Goal: Contribute content: Add original content to the website for others to see

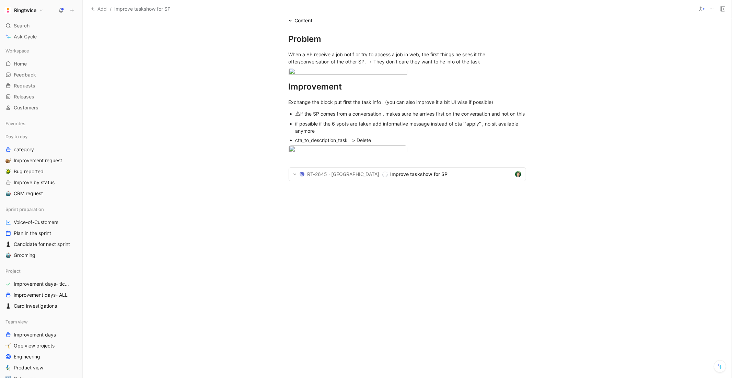
scroll to position [229, 0]
click at [306, 135] on div "if possible if the 6 spots are taken add informative message instead of cta '"a…" at bounding box center [410, 127] width 231 height 14
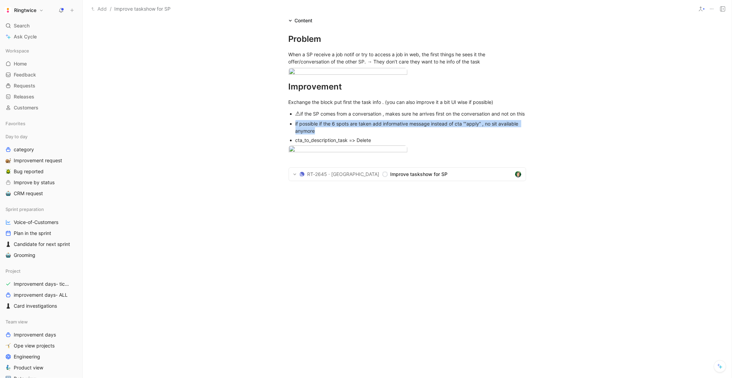
click at [390, 178] on span "Improve taskshow for SP" at bounding box center [450, 174] width 121 height 8
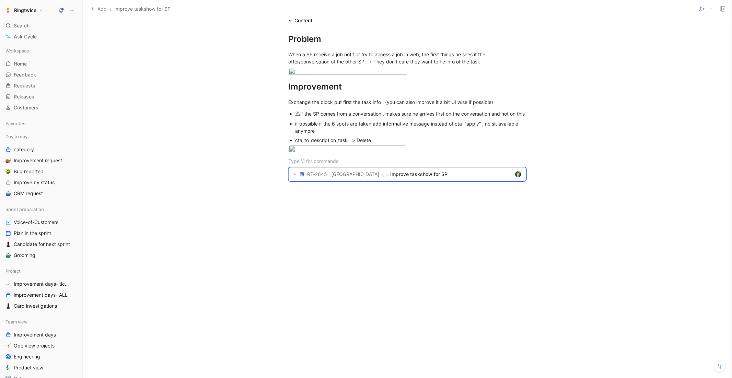
scroll to position [0, 0]
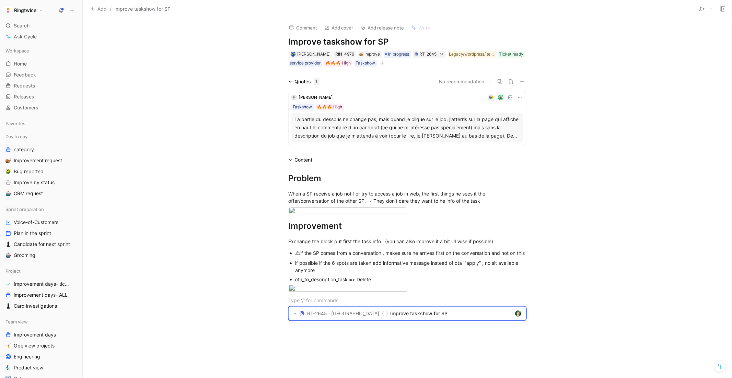
click at [363, 43] on h1 "Improve taskshow for SP" at bounding box center [407, 41] width 237 height 11
copy h1 "Improve taskshow for SP"
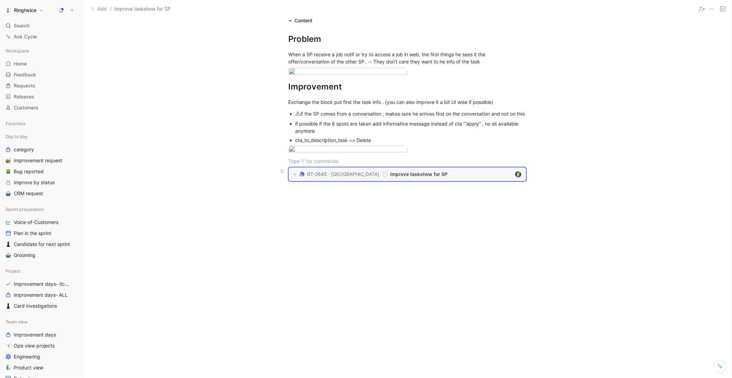
scroll to position [160, 0]
click at [42, 156] on link "Improvement request" at bounding box center [41, 160] width 77 height 10
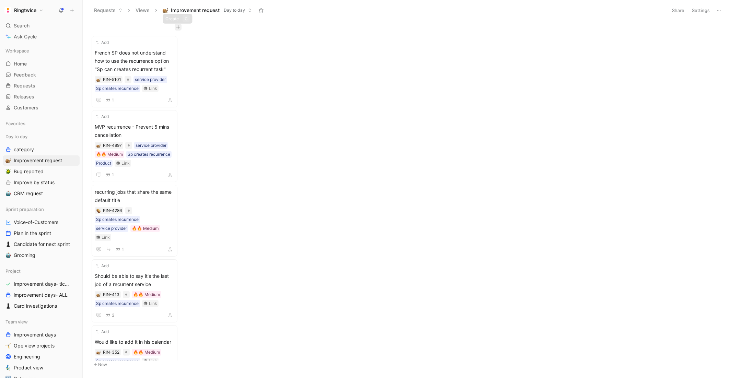
click at [179, 27] on icon "button" at bounding box center [178, 27] width 4 height 4
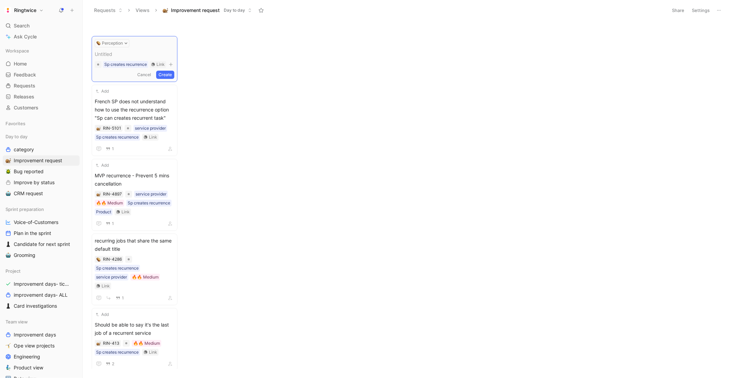
click at [114, 47] on div "Perception" at bounding box center [112, 43] width 35 height 8
click at [116, 44] on button "Perception" at bounding box center [112, 43] width 35 height 8
click at [113, 81] on div "Improve" at bounding box center [126, 81] width 81 height 8
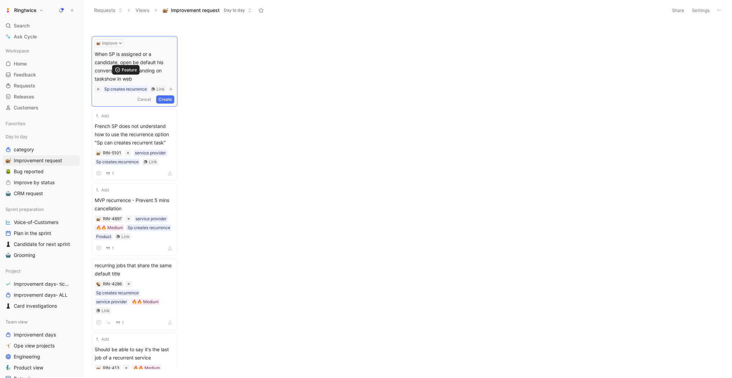
click at [130, 86] on div "Sp creates recurrence" at bounding box center [125, 89] width 43 height 7
click at [116, 86] on div "Sp creates recurrence" at bounding box center [125, 89] width 43 height 7
click at [168, 95] on button "Create" at bounding box center [165, 99] width 18 height 8
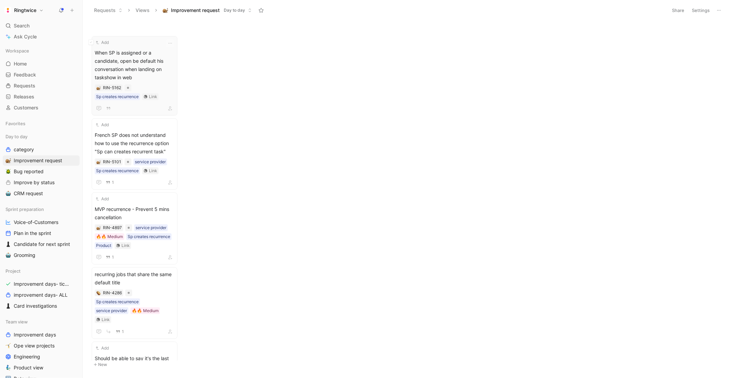
click at [151, 70] on span "When SP is assigned or a candidate, open be default his conversation when landi…" at bounding box center [135, 65] width 80 height 33
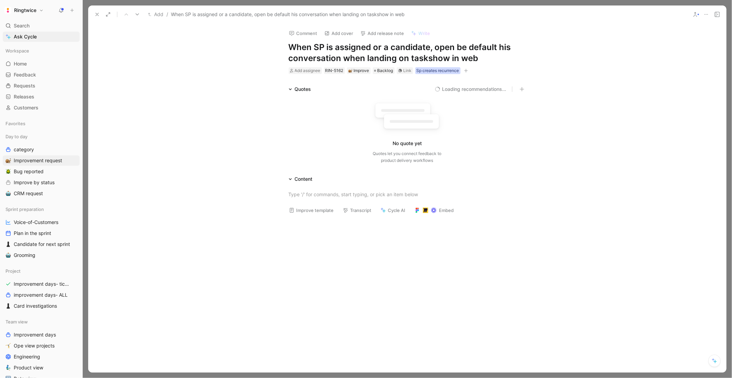
click at [442, 67] on div "Sp creates recurrence" at bounding box center [438, 70] width 43 height 7
type input "task"
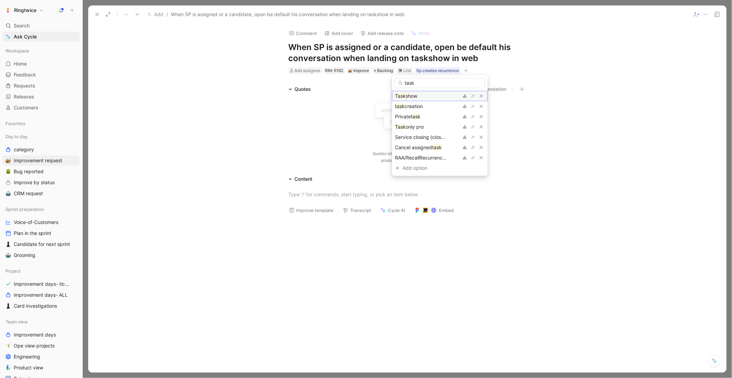
click at [416, 96] on span "show" at bounding box center [412, 96] width 12 height 6
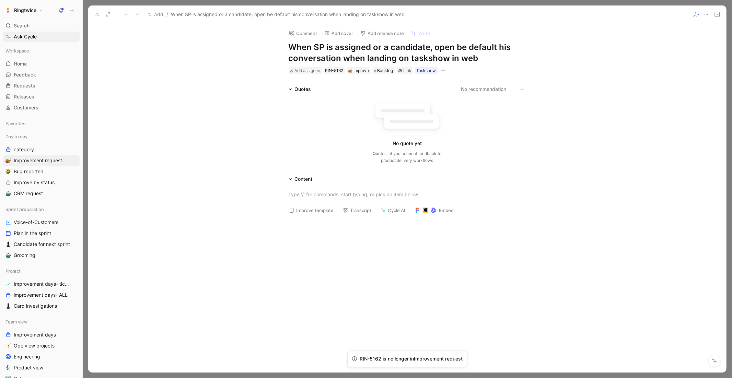
click at [347, 180] on div "Content" at bounding box center [408, 179] width 264 height 8
click at [334, 192] on div at bounding box center [407, 194] width 237 height 7
click at [305, 189] on p "How it is [DATE] ?" at bounding box center [408, 194] width 264 height 11
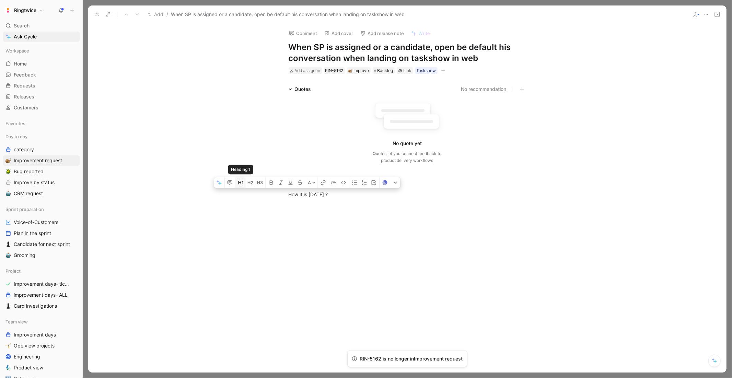
click at [242, 184] on icon "button" at bounding box center [240, 182] width 5 height 5
click at [372, 205] on h1 "How it is [DATE] ?" at bounding box center [408, 198] width 264 height 18
click at [334, 238] on div at bounding box center [407, 281] width 638 height 114
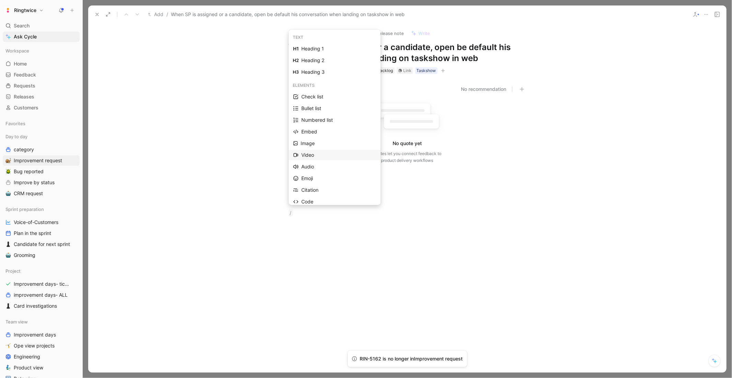
click at [320, 155] on div "Video" at bounding box center [338, 155] width 75 height 8
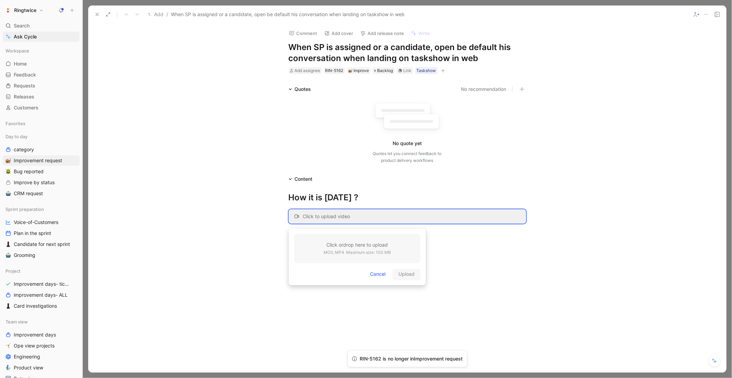
click at [352, 244] on h3 "Click or drop here to upload" at bounding box center [357, 245] width 67 height 8
click at [399, 258] on div at bounding box center [407, 288] width 638 height 114
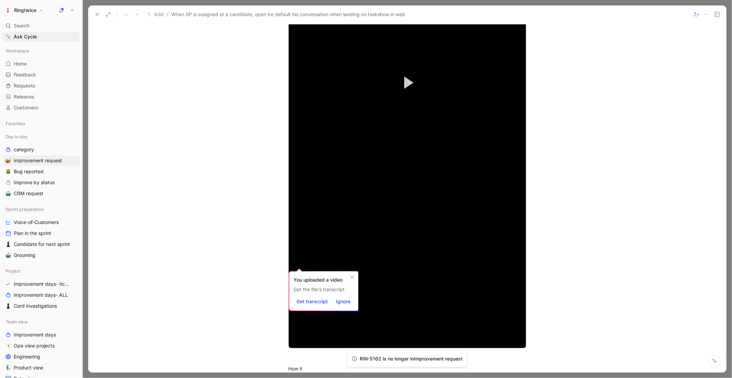
scroll to position [578, 0]
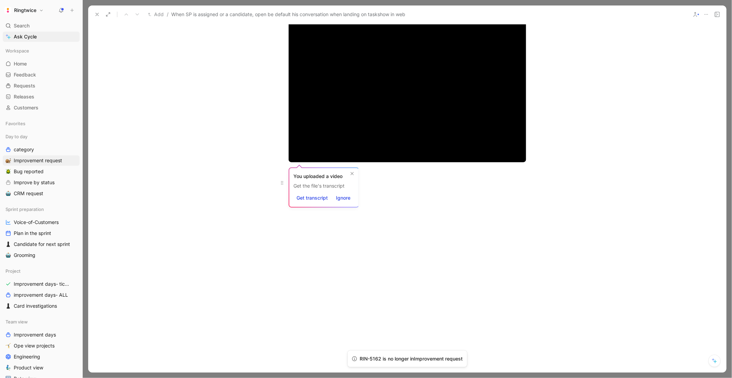
click at [372, 185] on div "How it" at bounding box center [407, 182] width 237 height 7
click at [296, 181] on div "How it should be ?" at bounding box center [407, 182] width 237 height 7
click at [245, 173] on icon "button" at bounding box center [242, 170] width 5 height 5
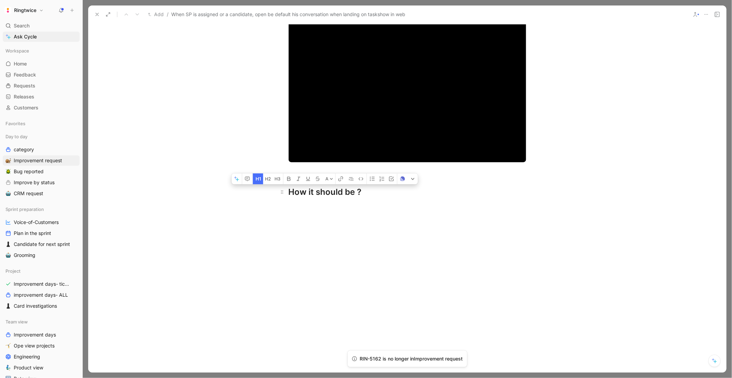
click at [381, 199] on h1 "How it should be ?" at bounding box center [408, 189] width 264 height 24
click at [353, 230] on div at bounding box center [407, 276] width 638 height 114
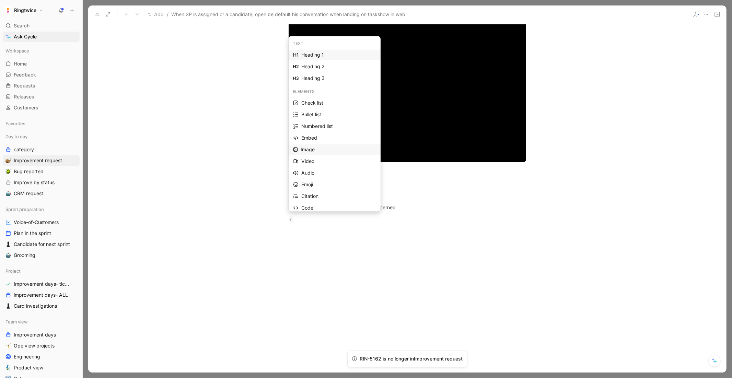
click at [338, 152] on div "Image" at bounding box center [338, 149] width 75 height 8
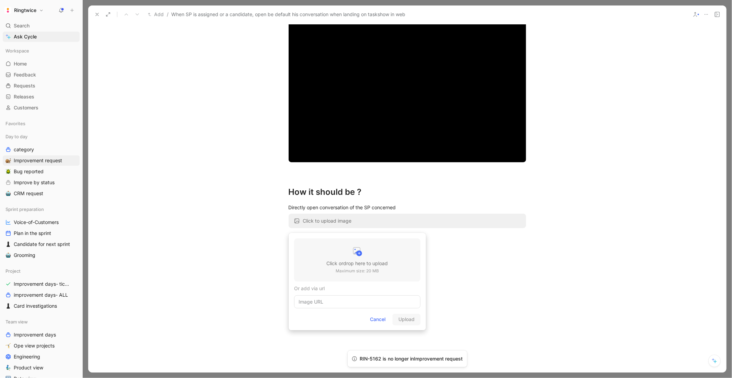
click at [353, 270] on p "Maximum size: 20 MB" at bounding box center [357, 271] width 61 height 7
type input "[PERSON_NAME][EMAIL_ADDRESS][DOMAIN_NAME]"
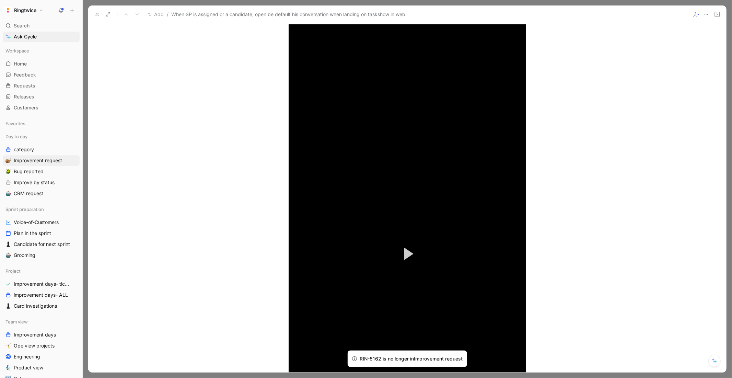
scroll to position [0, 0]
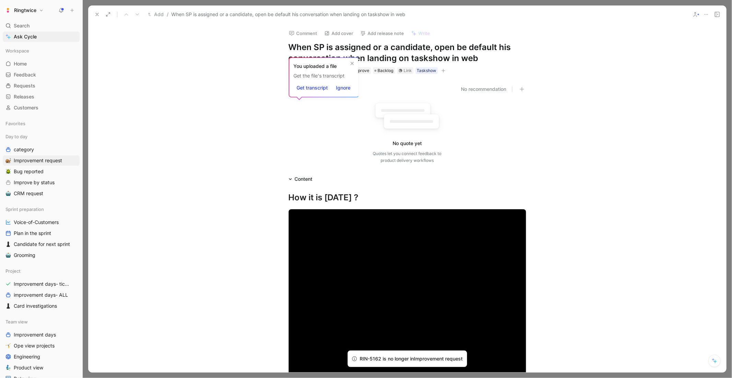
click at [442, 69] on div "Comment Add cover Add release note Write When SP is assigned or a candidate, op…" at bounding box center [407, 198] width 638 height 349
click at [446, 67] on div "Add assignee RIN-5162 Improve Backlog Link Taskshow" at bounding box center [407, 71] width 239 height 8
click at [442, 72] on icon "button" at bounding box center [443, 71] width 4 height 4
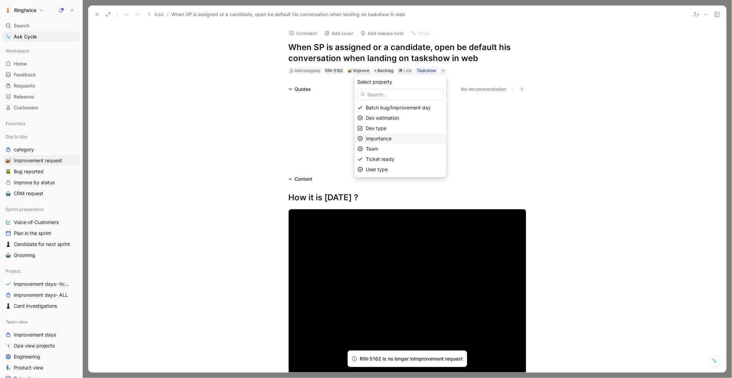
click at [403, 138] on div "Importance" at bounding box center [405, 139] width 78 height 8
click at [395, 141] on span "🔥🔥 Medium" at bounding box center [381, 139] width 31 height 6
click at [413, 129] on div "Dev type" at bounding box center [405, 128] width 78 height 8
click at [422, 108] on div at bounding box center [420, 108] width 5 height 5
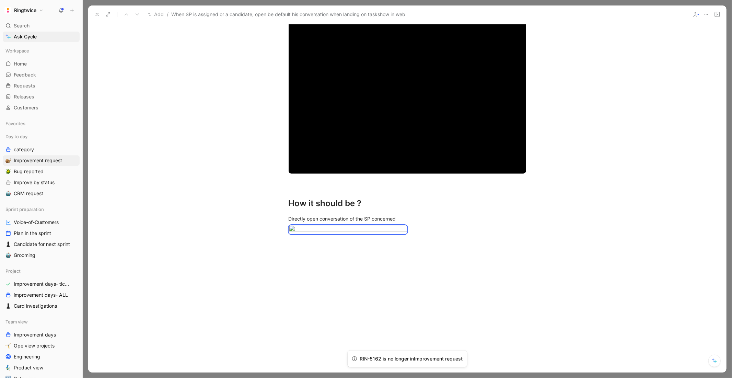
scroll to position [565, 0]
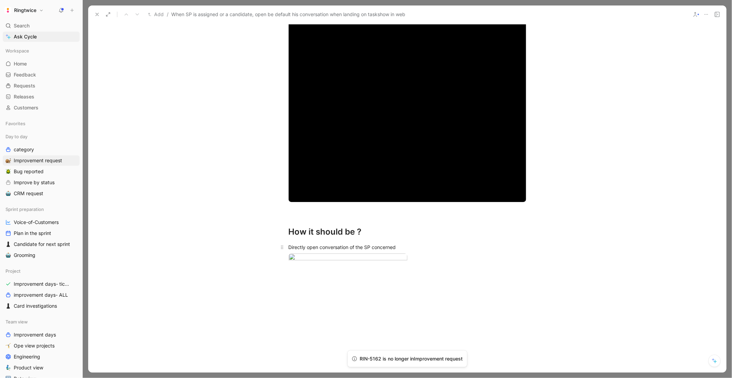
click at [402, 251] on div "Directly open conversation of the SP concerned" at bounding box center [407, 247] width 237 height 7
